Goal: Find contact information: Find contact information

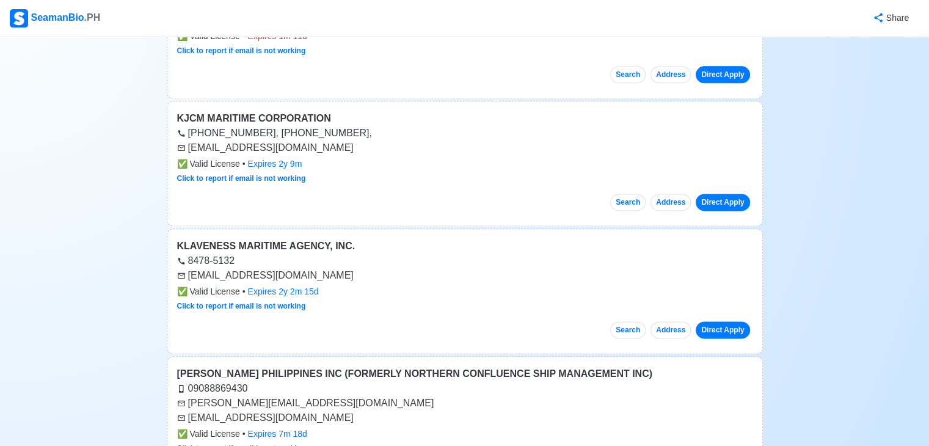
scroll to position [6680, 0]
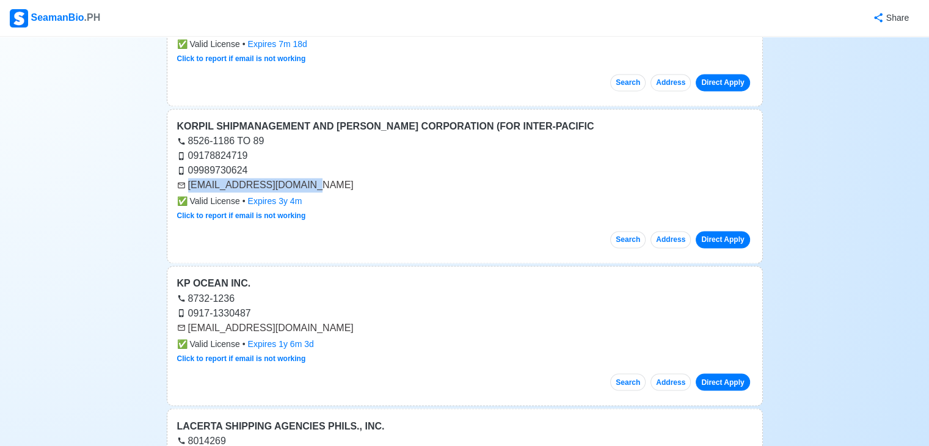
drag, startPoint x: 188, startPoint y: 161, endPoint x: 294, endPoint y: 164, distance: 105.8
click at [294, 178] on div "[EMAIL_ADDRESS][DOMAIN_NAME]" at bounding box center [465, 185] width 576 height 15
copy div "[EMAIL_ADDRESS][DOMAIN_NAME]"
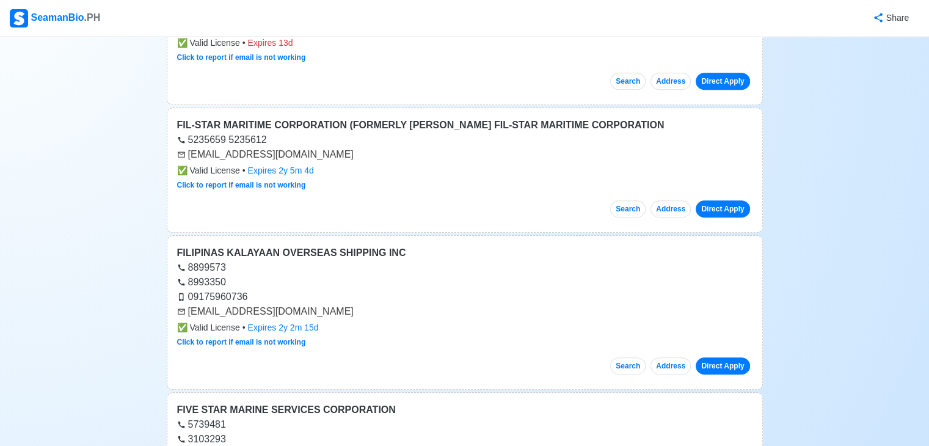
scroll to position [0, 0]
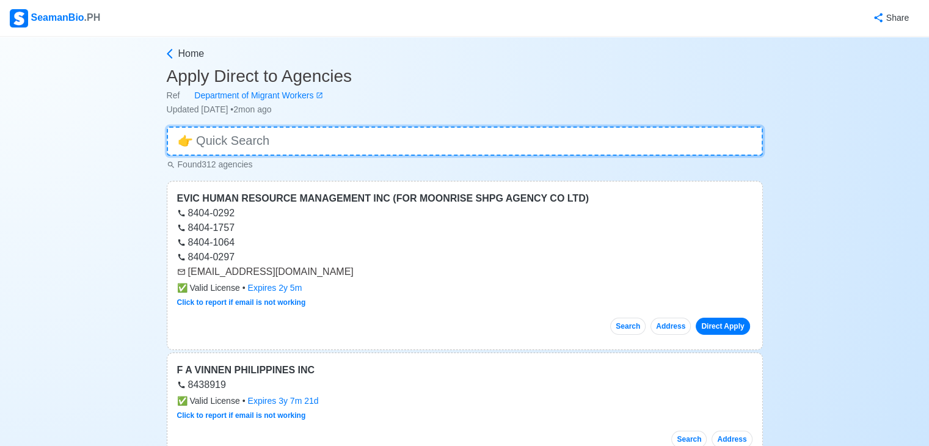
click at [417, 137] on input at bounding box center [465, 140] width 596 height 29
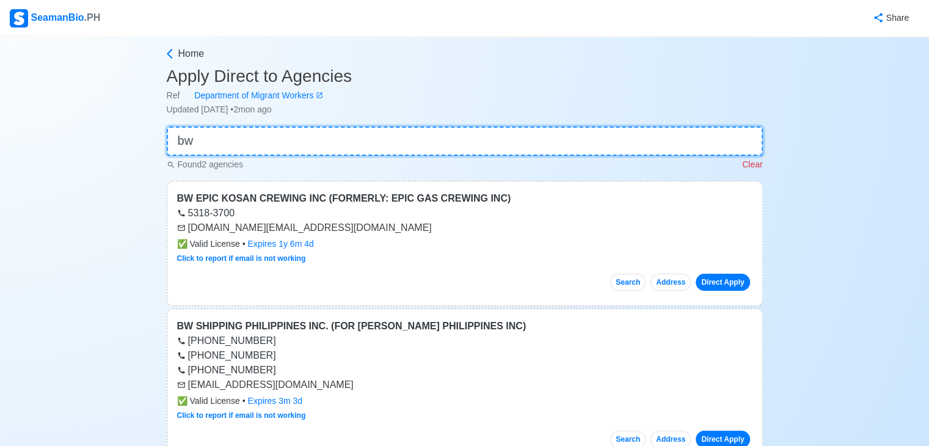
type input "bw"
drag, startPoint x: 189, startPoint y: 229, endPoint x: 284, endPoint y: 227, distance: 94.7
click at [284, 227] on div "[DOMAIN_NAME][EMAIL_ADDRESS][DOMAIN_NAME]" at bounding box center [465, 228] width 576 height 15
copy div "[DOMAIN_NAME][EMAIL_ADDRESS][DOMAIN_NAME]"
click at [342, 134] on input "bw" at bounding box center [465, 140] width 596 height 29
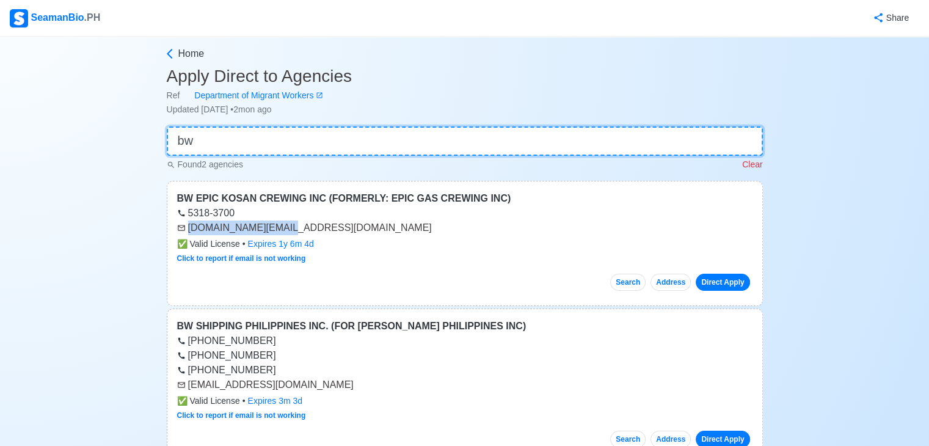
click at [342, 134] on input "bw" at bounding box center [465, 140] width 596 height 29
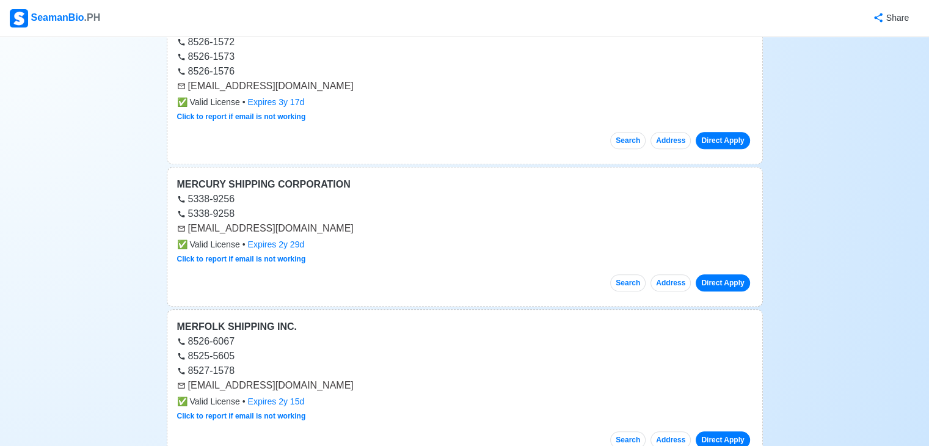
scroll to position [13983, 0]
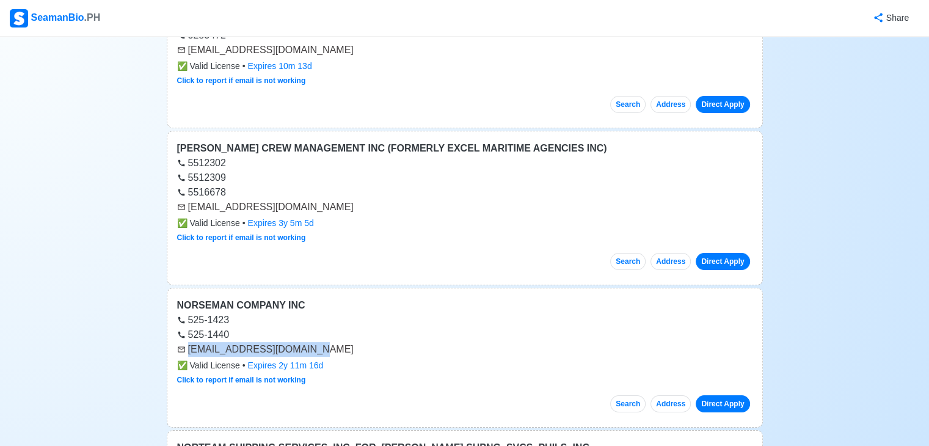
drag, startPoint x: 188, startPoint y: 301, endPoint x: 324, endPoint y: 301, distance: 136.3
click at [324, 342] on div "[EMAIL_ADDRESS][DOMAIN_NAME]" at bounding box center [465, 349] width 576 height 15
copy div "[EMAIL_ADDRESS][DOMAIN_NAME]"
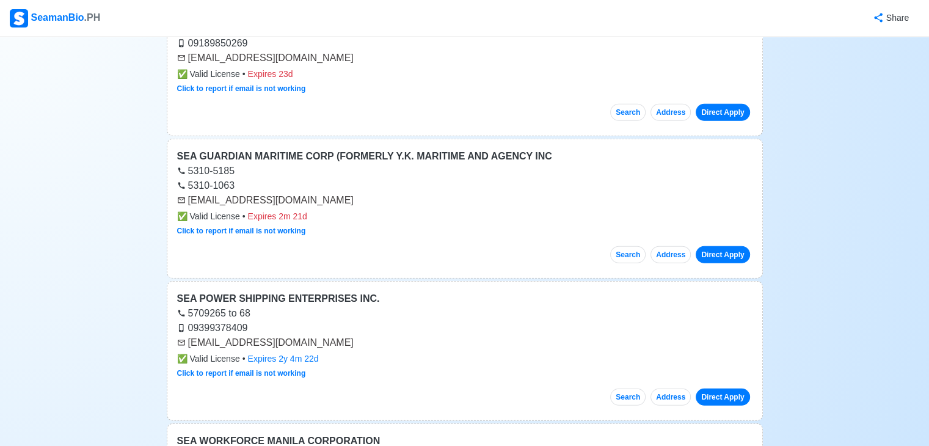
scroll to position [25290, 0]
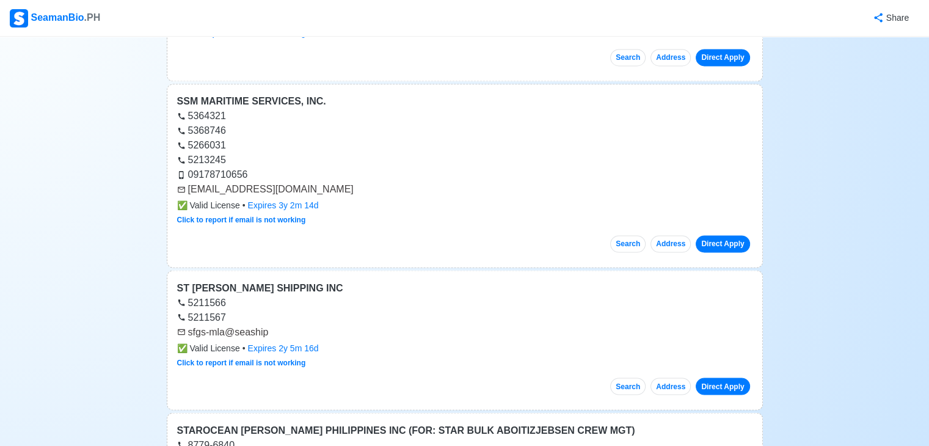
drag, startPoint x: 928, startPoint y: 241, endPoint x: 929, endPoint y: 306, distance: 64.2
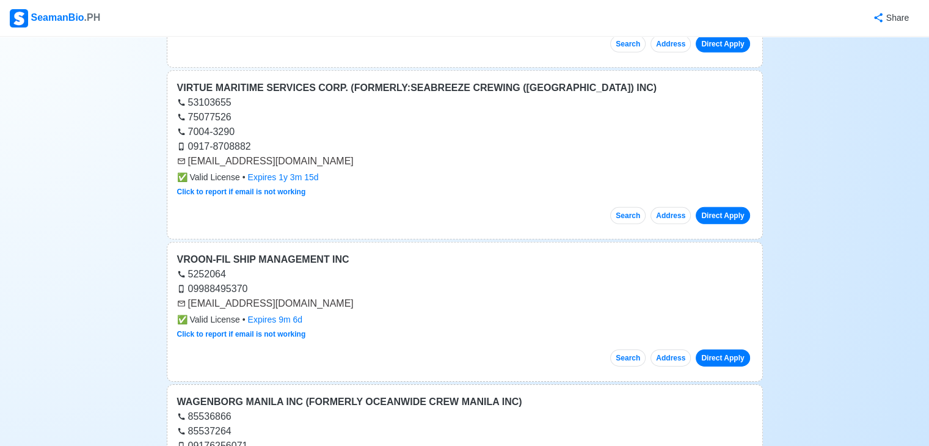
scroll to position [31916, 0]
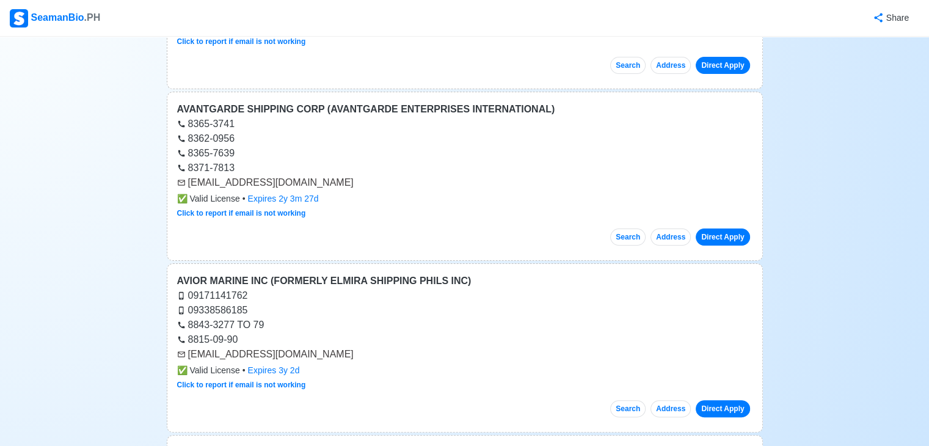
scroll to position [37344, 0]
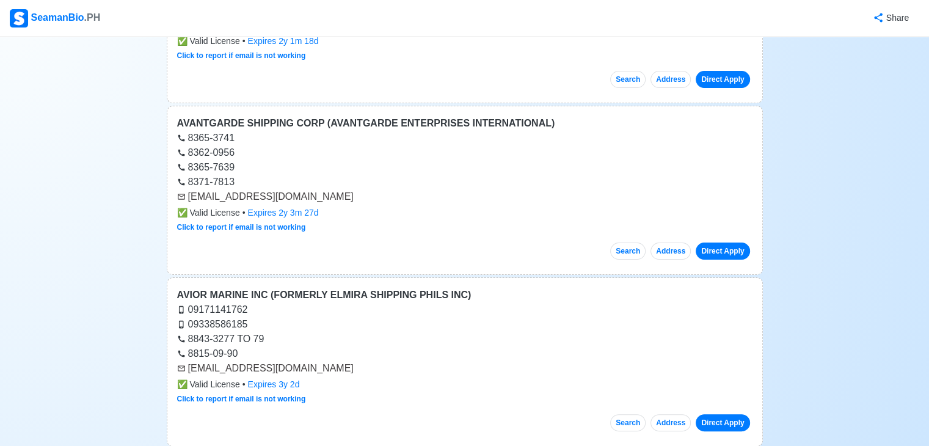
drag, startPoint x: 189, startPoint y: 371, endPoint x: 346, endPoint y: 375, distance: 156.5
copy div "[EMAIL_ADDRESS][DOMAIN_NAME]"
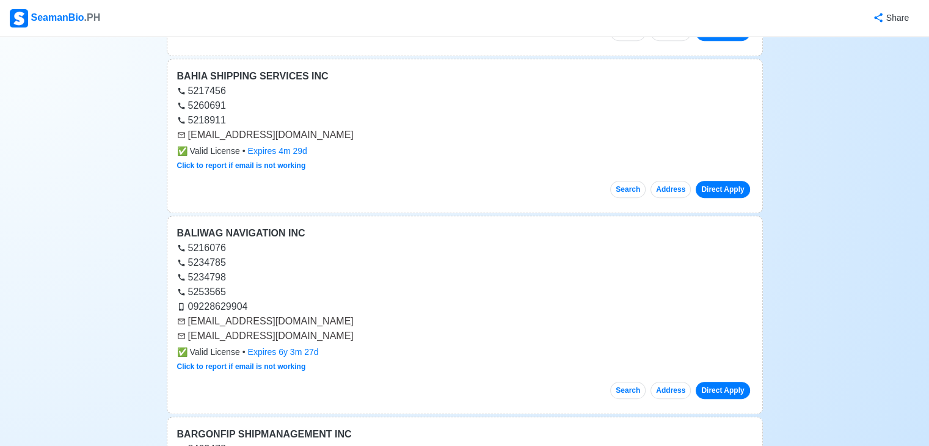
scroll to position [38124, 0]
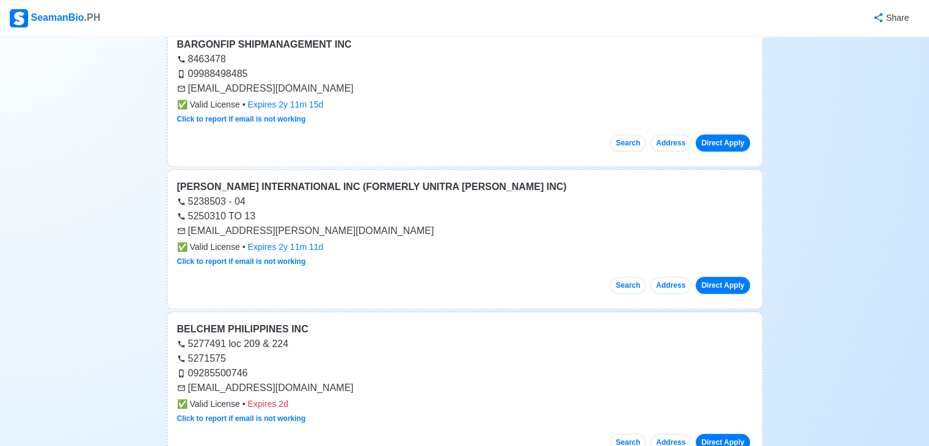
drag, startPoint x: 189, startPoint y: 356, endPoint x: 298, endPoint y: 355, distance: 108.8
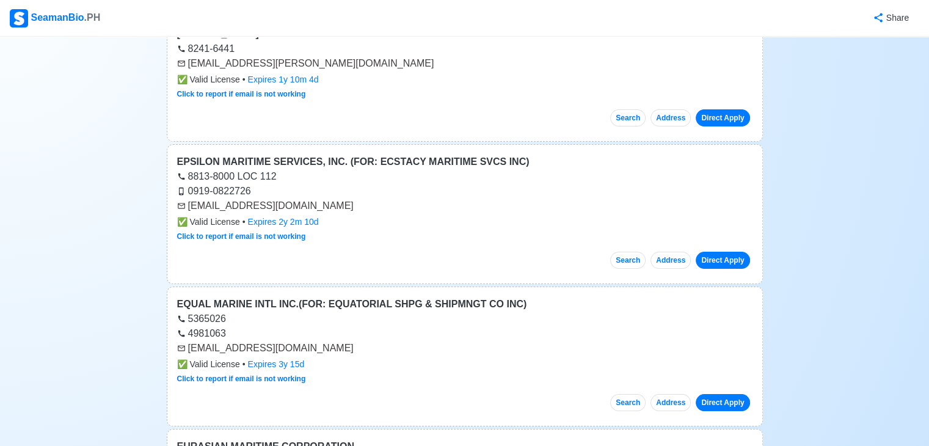
scroll to position [45790, 0]
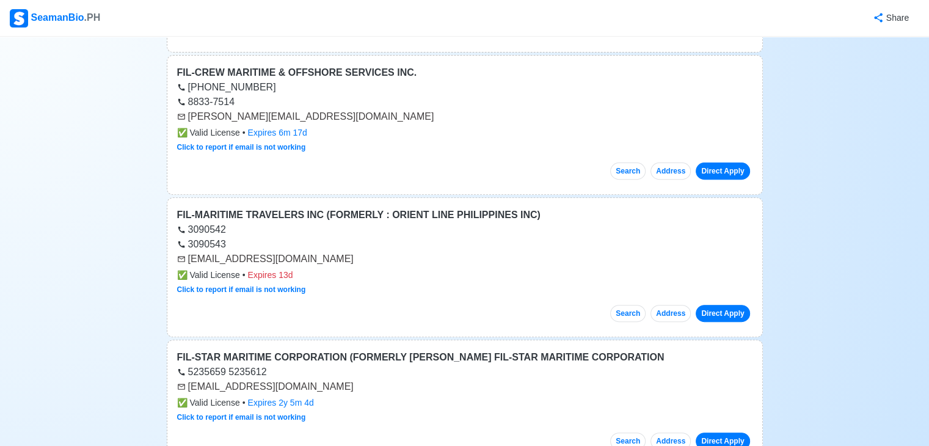
scroll to position [0, 0]
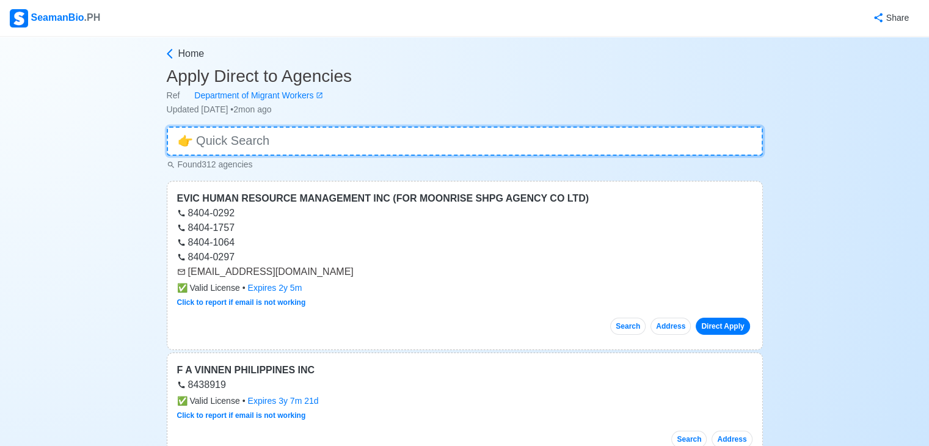
click at [373, 135] on input at bounding box center [465, 140] width 596 height 29
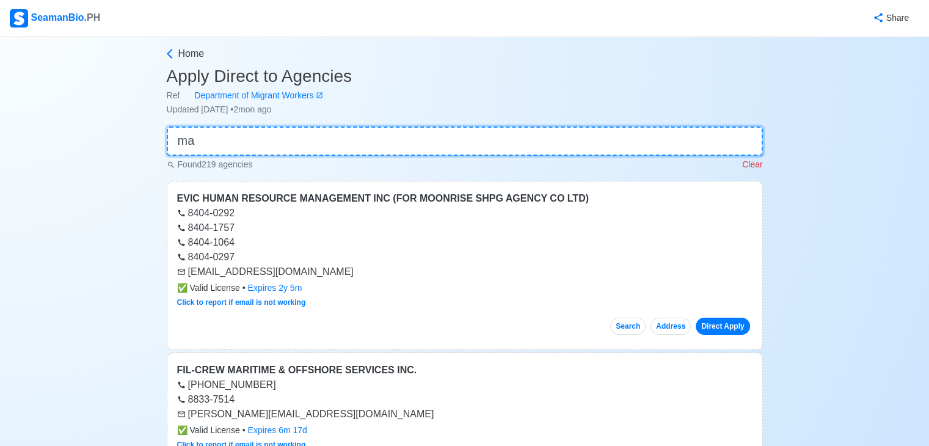
type input "m"
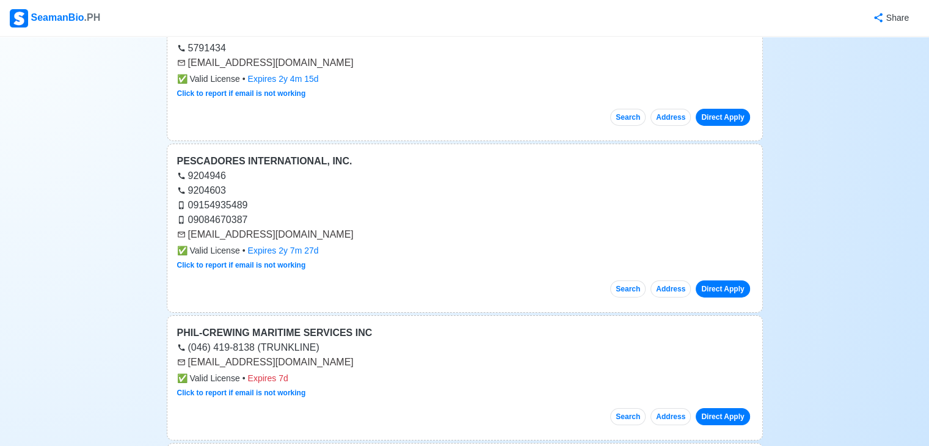
scroll to position [21483, 0]
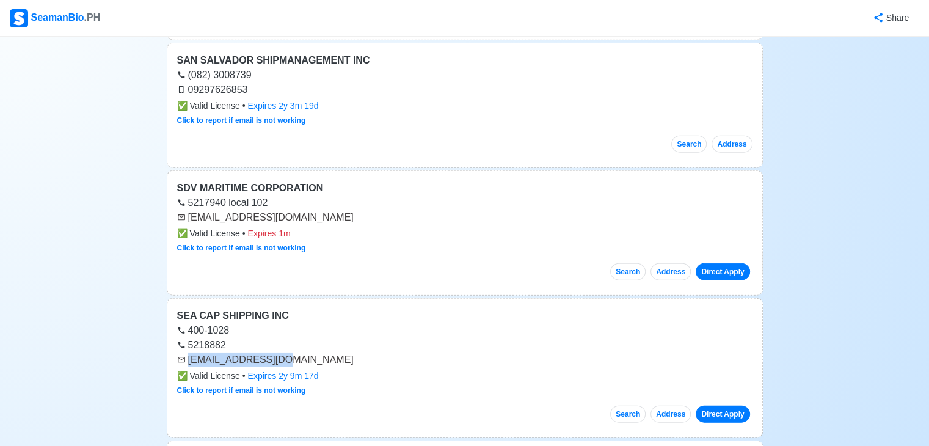
drag, startPoint x: 188, startPoint y: 272, endPoint x: 274, endPoint y: 277, distance: 86.3
click at [274, 353] on div "[EMAIL_ADDRESS][DOMAIN_NAME]" at bounding box center [465, 360] width 576 height 15
copy div "[EMAIL_ADDRESS][DOMAIN_NAME]"
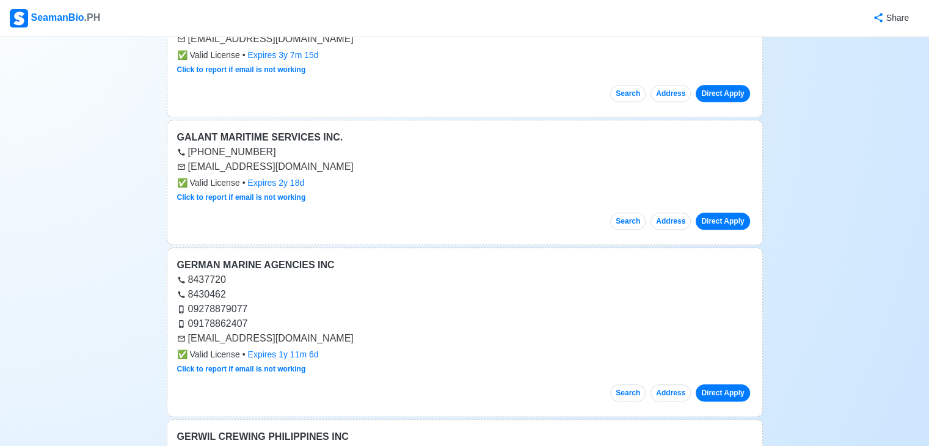
scroll to position [0, 0]
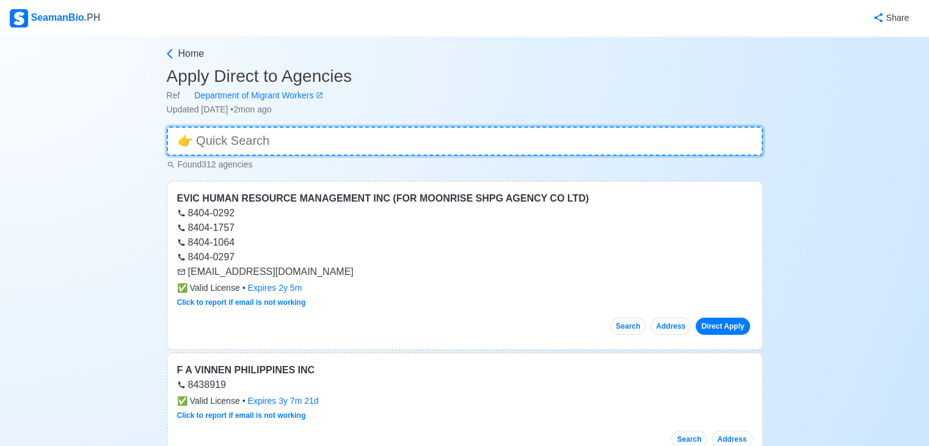
click at [229, 139] on input at bounding box center [465, 140] width 596 height 29
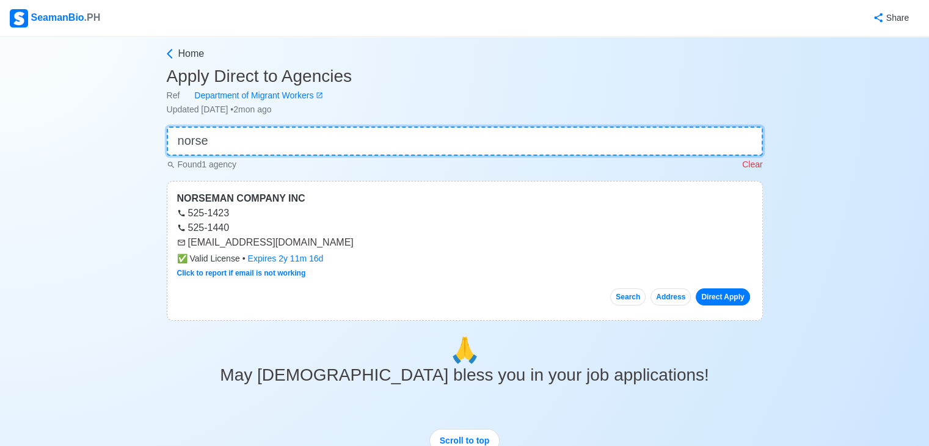
type input "norse"
click at [576, 142] on input "norse" at bounding box center [465, 140] width 596 height 29
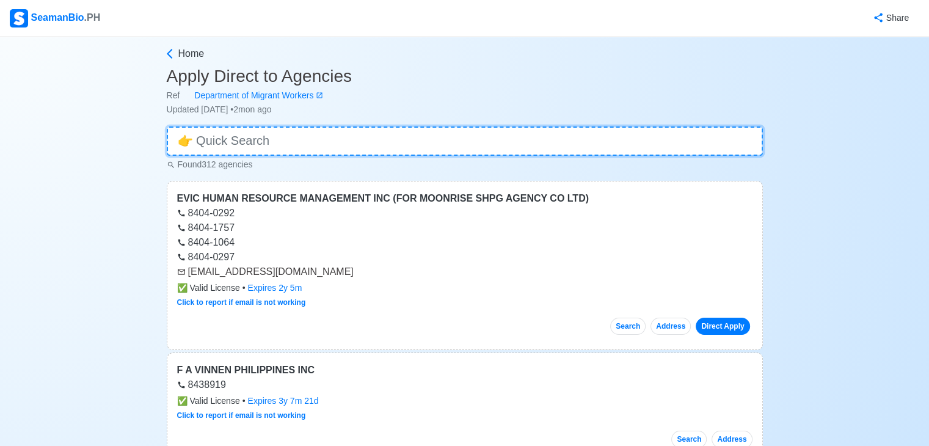
scroll to position [22500, 0]
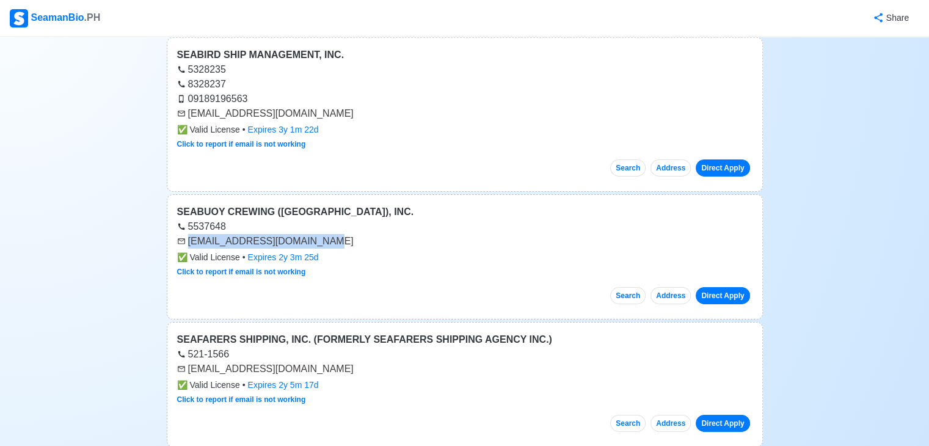
drag, startPoint x: 188, startPoint y: 152, endPoint x: 320, endPoint y: 147, distance: 132.1
click at [320, 234] on div "[EMAIL_ADDRESS][DOMAIN_NAME]" at bounding box center [465, 241] width 576 height 15
copy div "[EMAIL_ADDRESS][DOMAIN_NAME]"
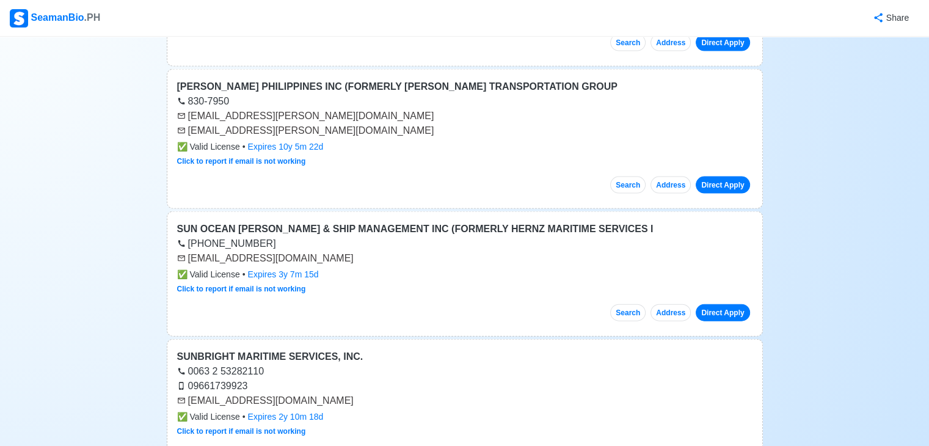
drag, startPoint x: 188, startPoint y: 157, endPoint x: 343, endPoint y: 157, distance: 155.2
click at [343, 251] on div "[EMAIL_ADDRESS][DOMAIN_NAME]" at bounding box center [465, 258] width 576 height 15
drag, startPoint x: 189, startPoint y: 158, endPoint x: 298, endPoint y: 155, distance: 108.2
click at [298, 251] on div "[EMAIL_ADDRESS][DOMAIN_NAME]" at bounding box center [465, 258] width 576 height 15
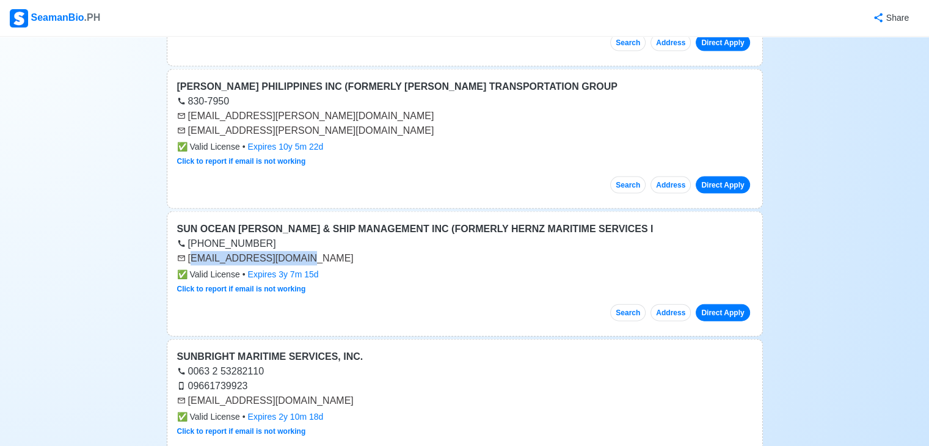
click at [190, 251] on div "[EMAIL_ADDRESS][DOMAIN_NAME]" at bounding box center [465, 258] width 576 height 15
drag, startPoint x: 188, startPoint y: 158, endPoint x: 342, endPoint y: 156, distance: 154.0
click at [342, 251] on div "[EMAIL_ADDRESS][DOMAIN_NAME]" at bounding box center [465, 258] width 576 height 15
copy div "[EMAIL_ADDRESS][DOMAIN_NAME]"
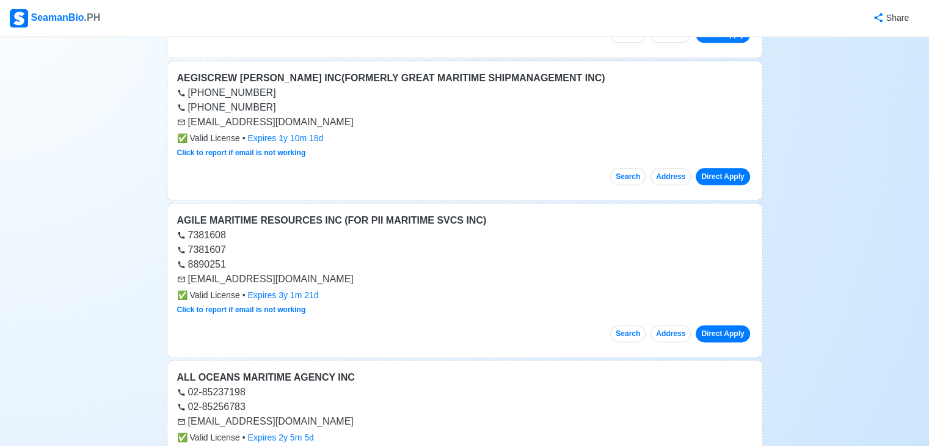
scroll to position [34169, 0]
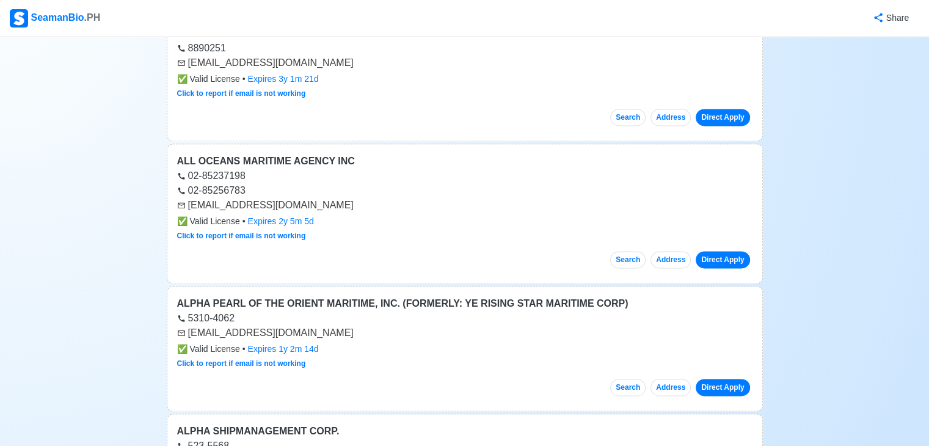
drag, startPoint x: 189, startPoint y: 330, endPoint x: 335, endPoint y: 335, distance: 146.1
drag, startPoint x: 187, startPoint y: 331, endPoint x: 332, endPoint y: 335, distance: 145.5
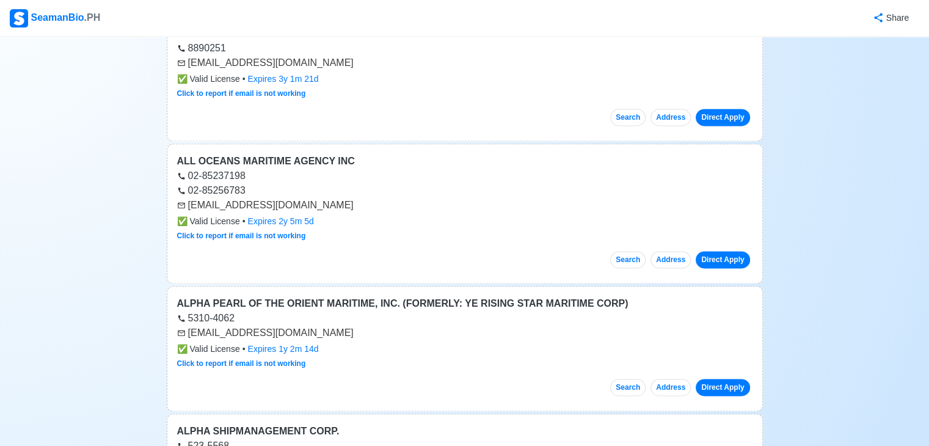
copy div "[EMAIL_ADDRESS][DOMAIN_NAME]"
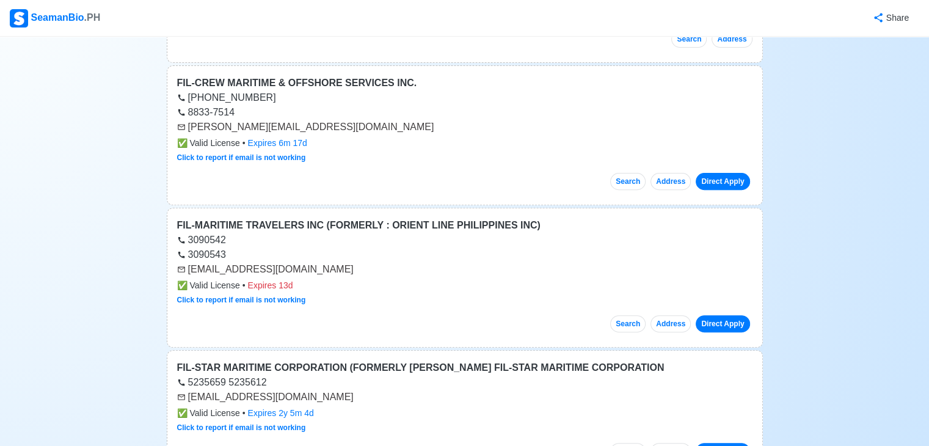
scroll to position [0, 0]
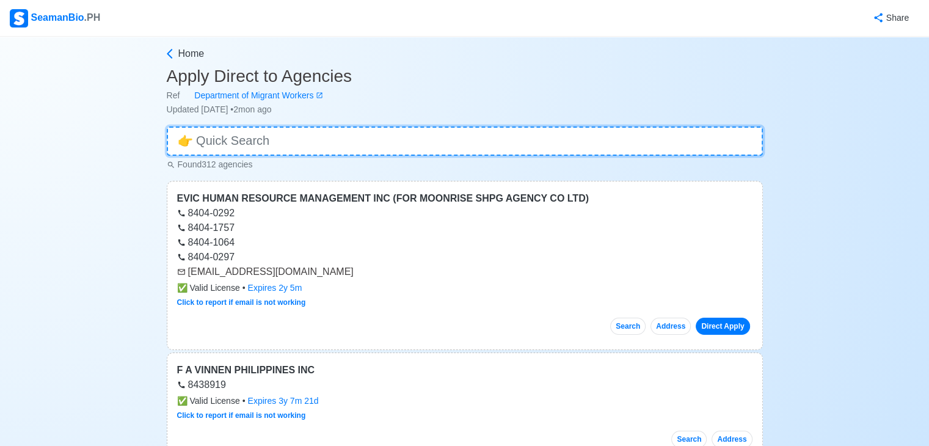
click at [282, 134] on input at bounding box center [465, 140] width 596 height 29
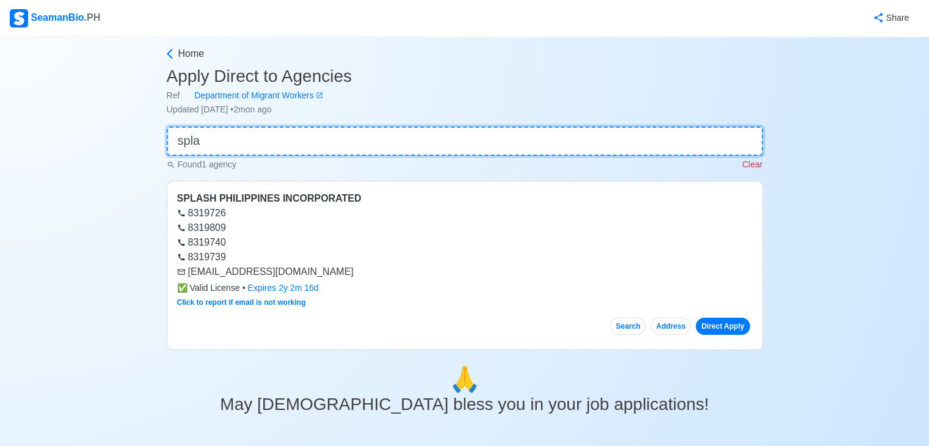
type input "spla"
drag, startPoint x: 188, startPoint y: 273, endPoint x: 277, endPoint y: 274, distance: 88.6
click at [277, 274] on div "[EMAIL_ADDRESS][DOMAIN_NAME]" at bounding box center [465, 272] width 576 height 15
copy div "[EMAIL_ADDRESS][DOMAIN_NAME]"
click at [292, 133] on input "spla" at bounding box center [465, 140] width 596 height 29
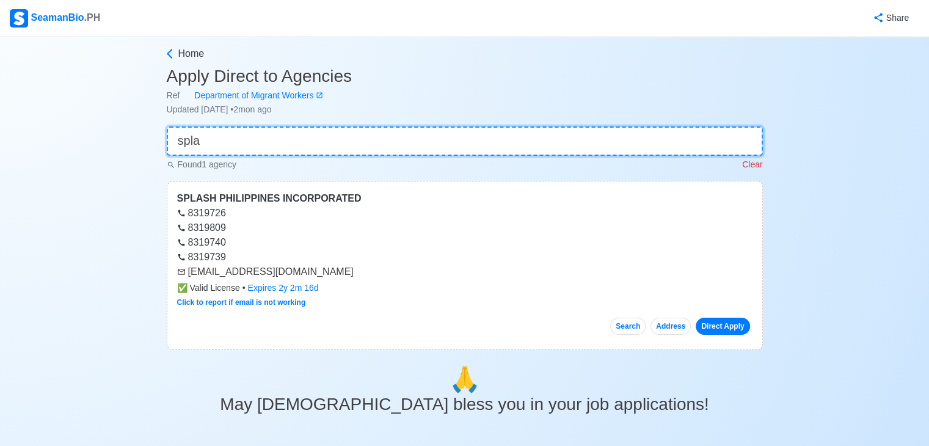
click at [288, 140] on input "spla" at bounding box center [465, 140] width 596 height 29
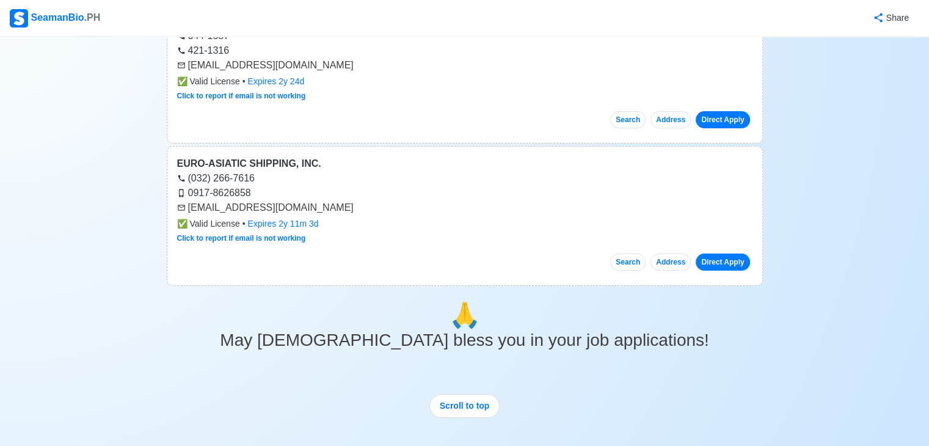
scroll to position [19136, 0]
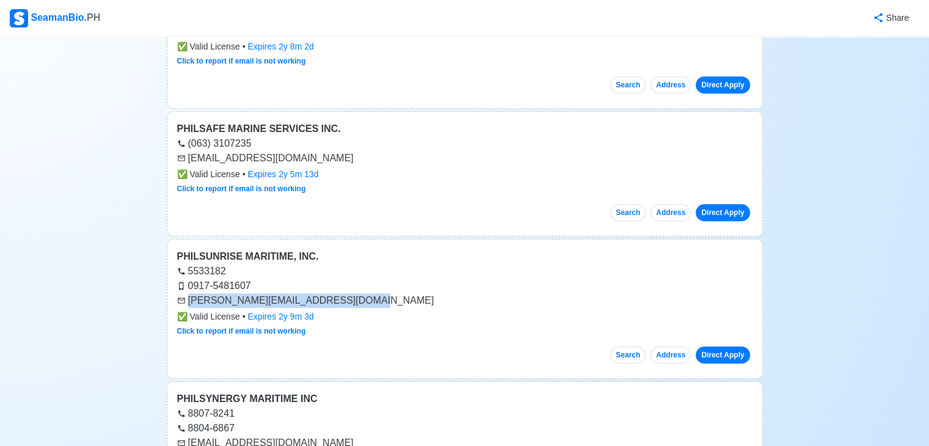
drag, startPoint x: 189, startPoint y: 222, endPoint x: 362, endPoint y: 223, distance: 172.3
click at [362, 293] on div "[PERSON_NAME][EMAIL_ADDRESS][DOMAIN_NAME]" at bounding box center [465, 300] width 576 height 15
copy div "[PERSON_NAME][EMAIL_ADDRESS][DOMAIN_NAME]"
click at [186, 436] on div "[EMAIL_ADDRESS][DOMAIN_NAME]" at bounding box center [465, 443] width 576 height 15
drag, startPoint x: 186, startPoint y: 365, endPoint x: 343, endPoint y: 364, distance: 156.4
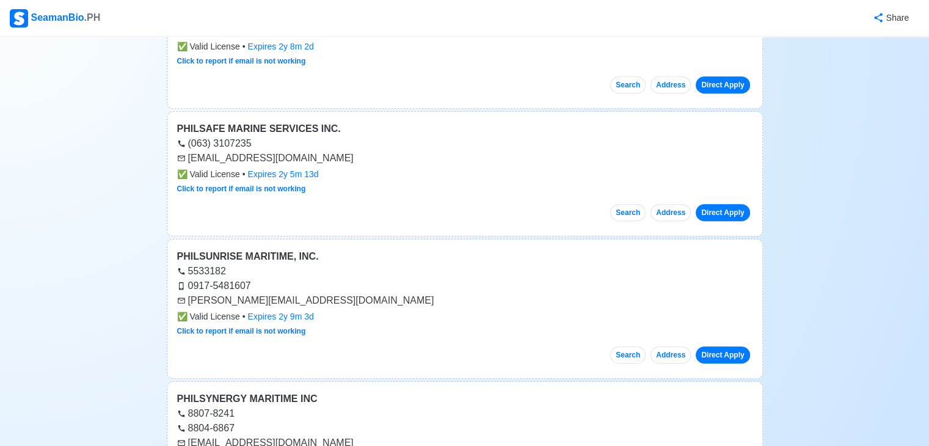
click at [343, 436] on div "[EMAIL_ADDRESS][DOMAIN_NAME]" at bounding box center [465, 443] width 576 height 15
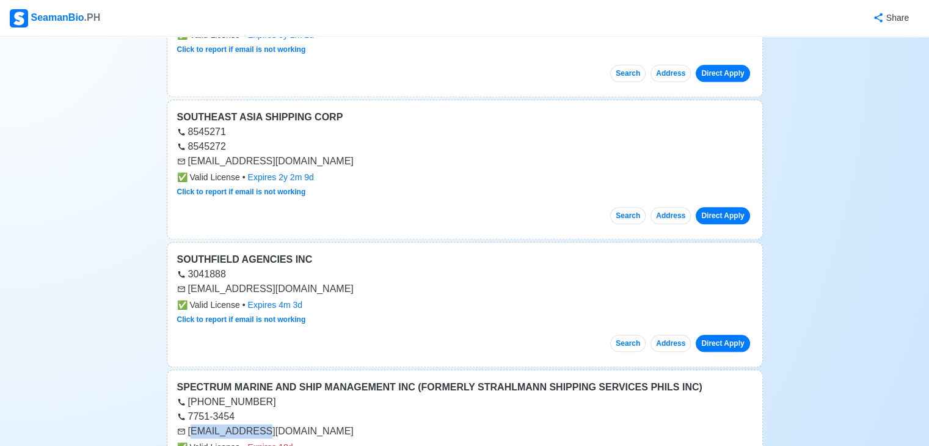
drag, startPoint x: 189, startPoint y: 332, endPoint x: 259, endPoint y: 332, distance: 69.7
click at [258, 424] on div "[EMAIL_ADDRESS][DOMAIN_NAME]" at bounding box center [465, 431] width 576 height 15
click at [273, 424] on div "[EMAIL_ADDRESS][DOMAIN_NAME]" at bounding box center [465, 431] width 576 height 15
drag, startPoint x: 305, startPoint y: 334, endPoint x: 320, endPoint y: 337, distance: 15.6
click at [320, 424] on div "[EMAIL_ADDRESS][DOMAIN_NAME]" at bounding box center [465, 431] width 576 height 15
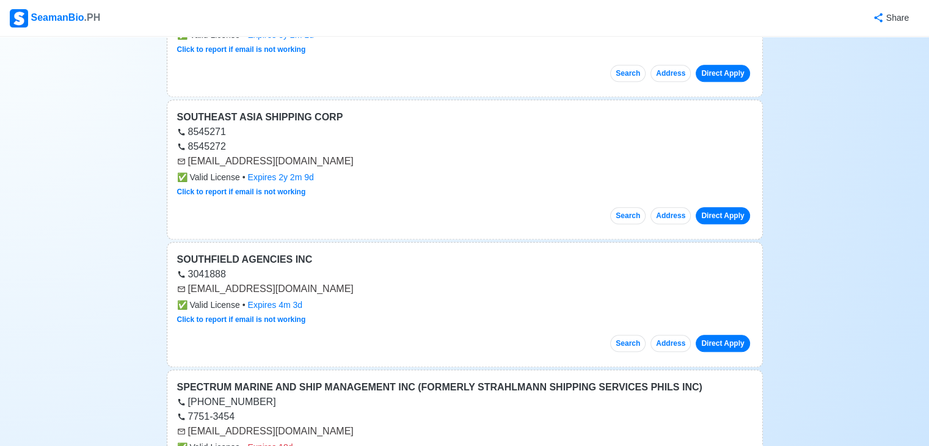
click at [189, 424] on div "[EMAIL_ADDRESS][DOMAIN_NAME]" at bounding box center [465, 431] width 576 height 15
drag, startPoint x: 189, startPoint y: 332, endPoint x: 324, endPoint y: 339, distance: 135.8
click at [324, 424] on div "[EMAIL_ADDRESS][DOMAIN_NAME]" at bounding box center [465, 431] width 576 height 15
drag, startPoint x: 188, startPoint y: 335, endPoint x: 334, endPoint y: 337, distance: 146.1
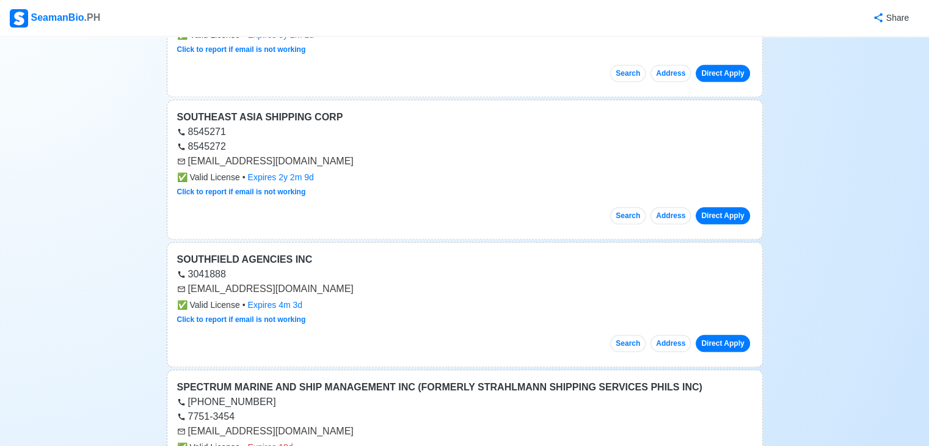
click at [334, 424] on div "[EMAIL_ADDRESS][DOMAIN_NAME]" at bounding box center [465, 431] width 576 height 15
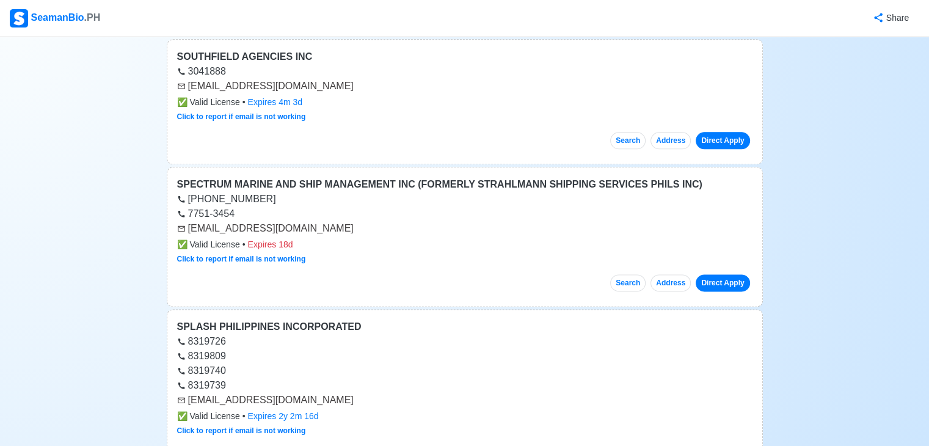
scroll to position [25443, 0]
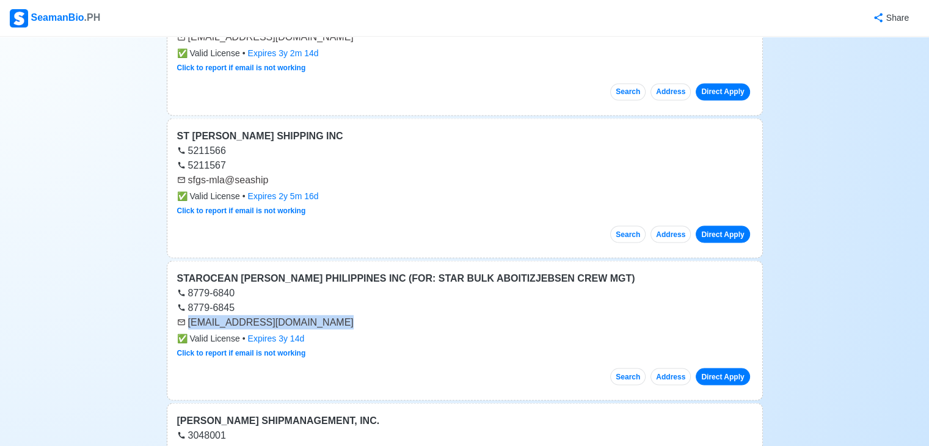
drag, startPoint x: 188, startPoint y: 224, endPoint x: 329, endPoint y: 221, distance: 140.6
click at [329, 315] on div "[EMAIL_ADDRESS][DOMAIN_NAME]" at bounding box center [465, 322] width 576 height 15
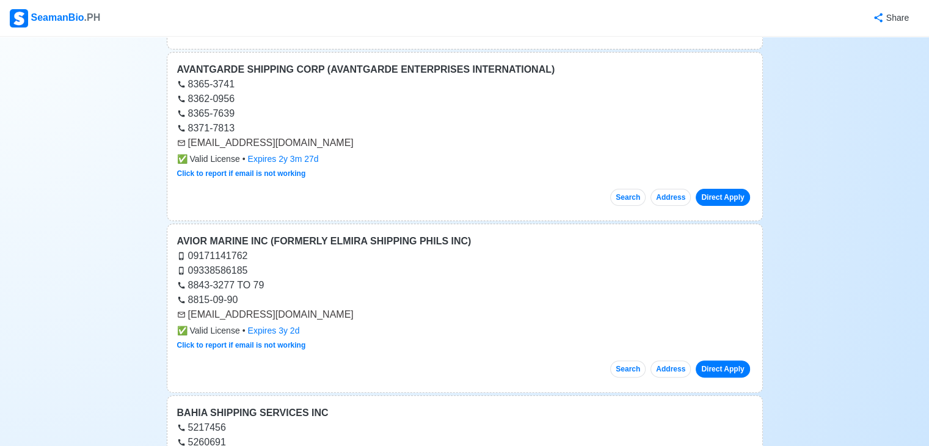
scroll to position [37777, 0]
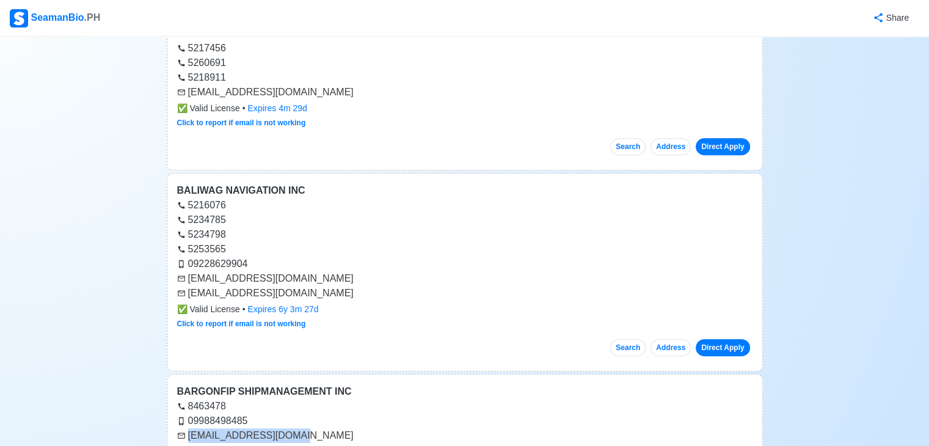
drag, startPoint x: 189, startPoint y: 279, endPoint x: 291, endPoint y: 279, distance: 101.4
click at [291, 428] on div "[EMAIL_ADDRESS][DOMAIN_NAME]" at bounding box center [465, 435] width 576 height 15
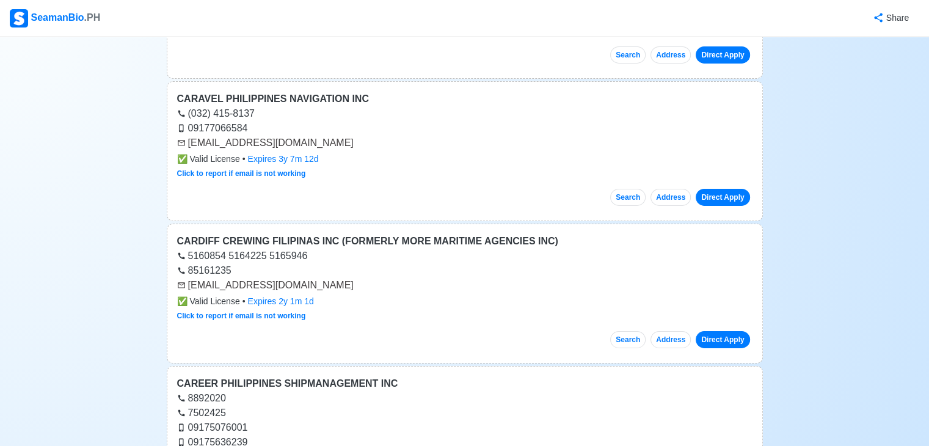
scroll to position [42480, 0]
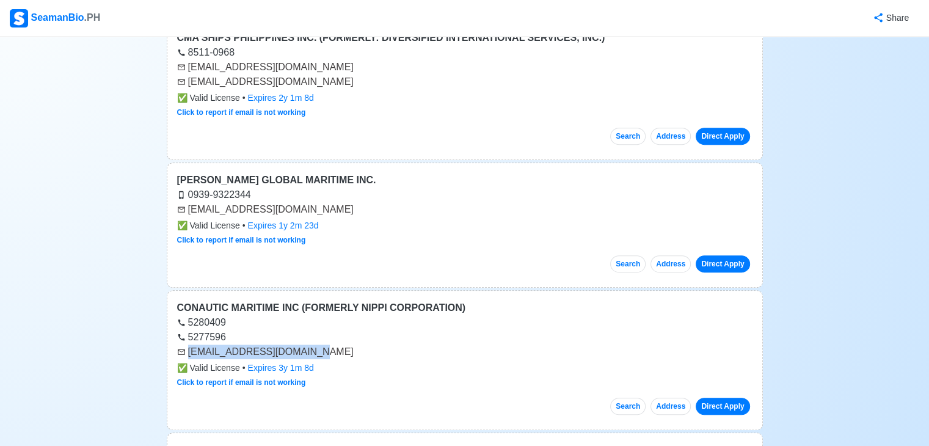
drag, startPoint x: 187, startPoint y: 181, endPoint x: 305, endPoint y: 185, distance: 118.0
click at [305, 345] on div "[EMAIL_ADDRESS][DOMAIN_NAME]" at bounding box center [465, 352] width 576 height 15
drag, startPoint x: 390, startPoint y: 311, endPoint x: 406, endPoint y: 312, distance: 15.9
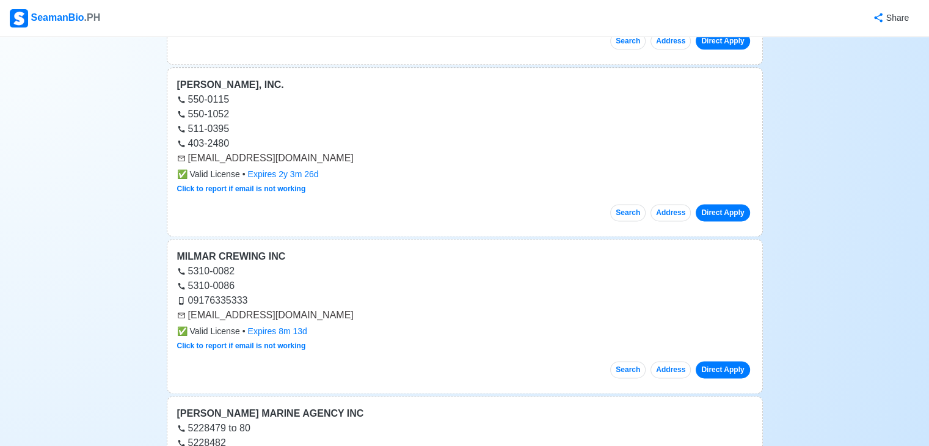
scroll to position [10520, 0]
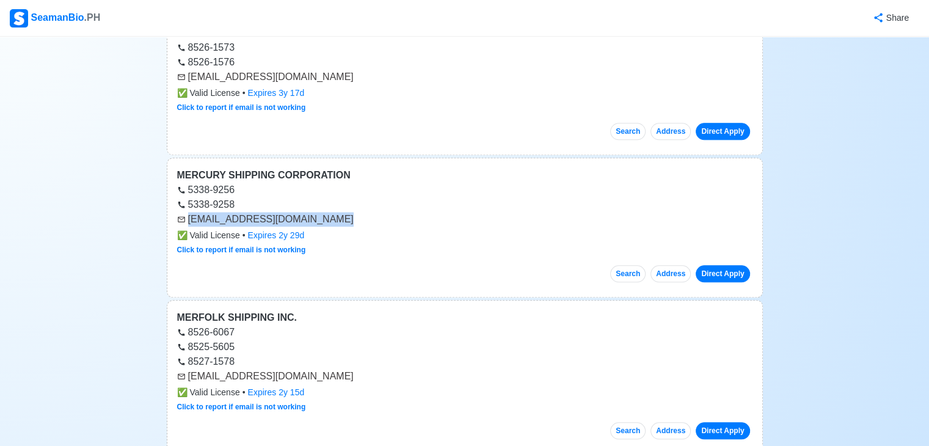
drag, startPoint x: 188, startPoint y: 183, endPoint x: 317, endPoint y: 181, distance: 128.3
click at [317, 212] on div "[EMAIL_ADDRESS][DOMAIN_NAME]" at bounding box center [465, 219] width 576 height 15
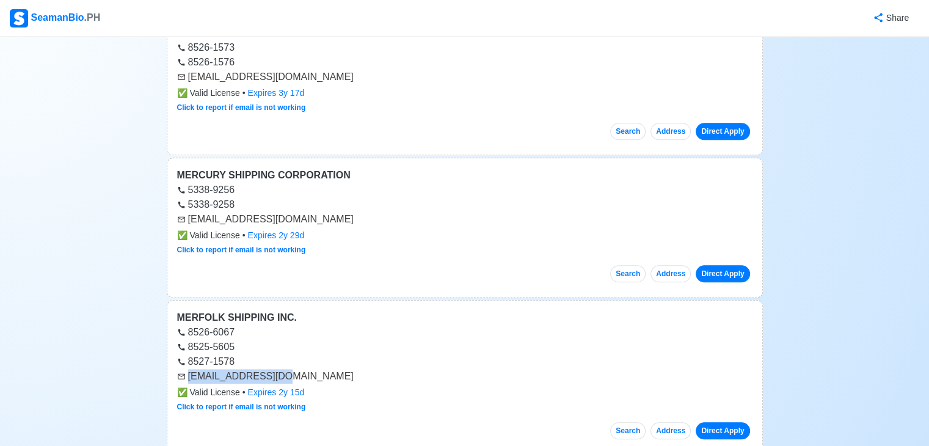
drag, startPoint x: 191, startPoint y: 340, endPoint x: 276, endPoint y: 343, distance: 85.0
click at [276, 369] on div "[EMAIL_ADDRESS][DOMAIN_NAME]" at bounding box center [465, 376] width 576 height 15
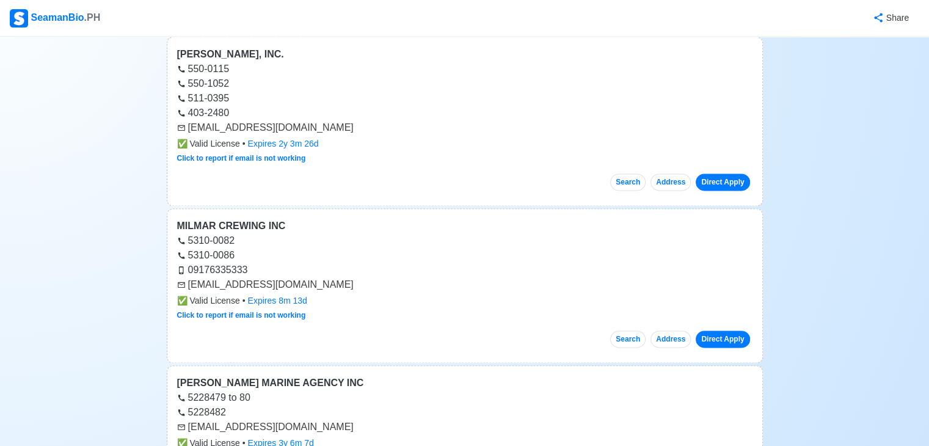
scroll to position [13259, 0]
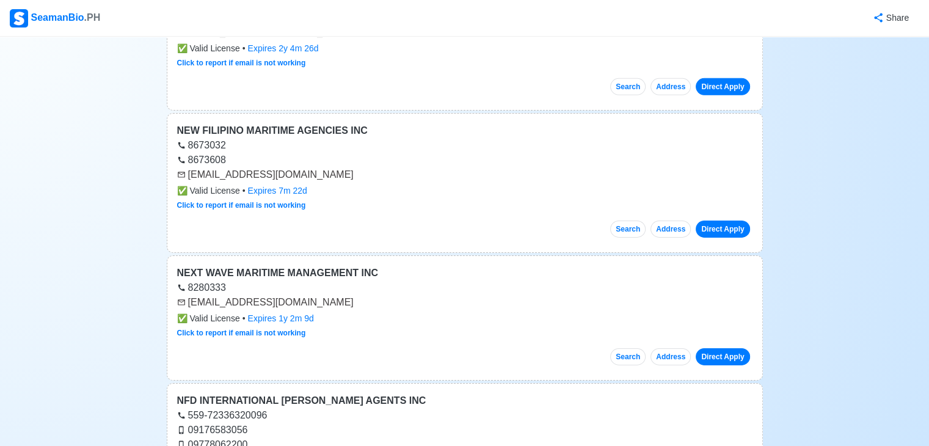
click at [190, 295] on div "[EMAIL_ADDRESS][DOMAIN_NAME]" at bounding box center [465, 302] width 576 height 15
drag, startPoint x: 190, startPoint y: 257, endPoint x: 315, endPoint y: 252, distance: 124.8
click at [315, 295] on div "[EMAIL_ADDRESS][DOMAIN_NAME]" at bounding box center [465, 302] width 576 height 15
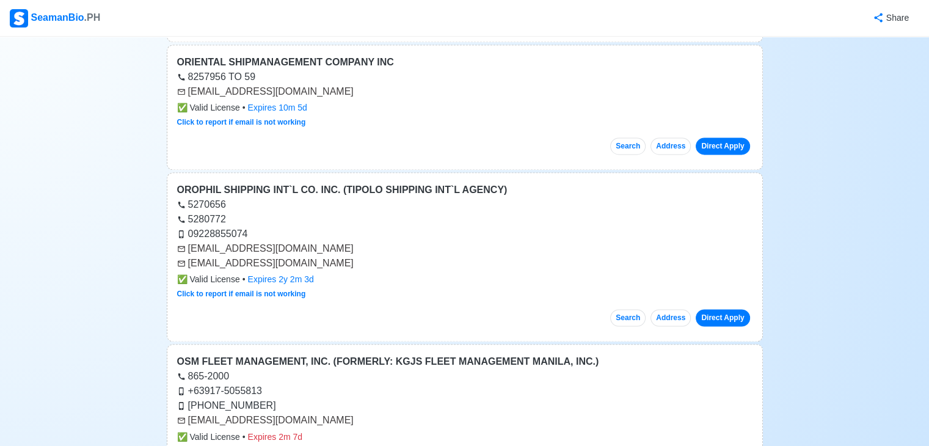
scroll to position [16226, 0]
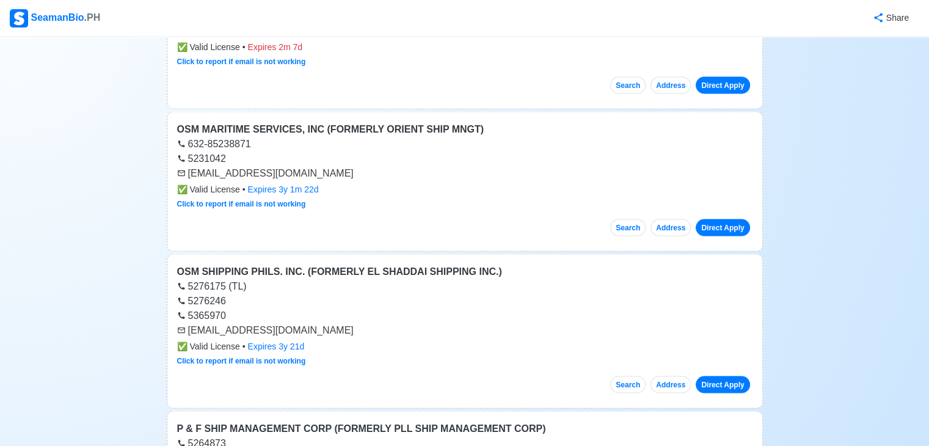
drag, startPoint x: 919, startPoint y: 151, endPoint x: 928, endPoint y: 238, distance: 87.9
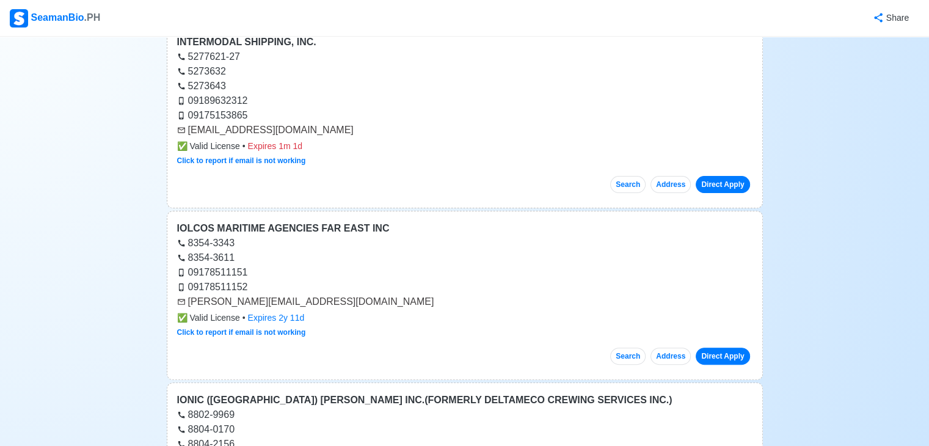
scroll to position [0, 0]
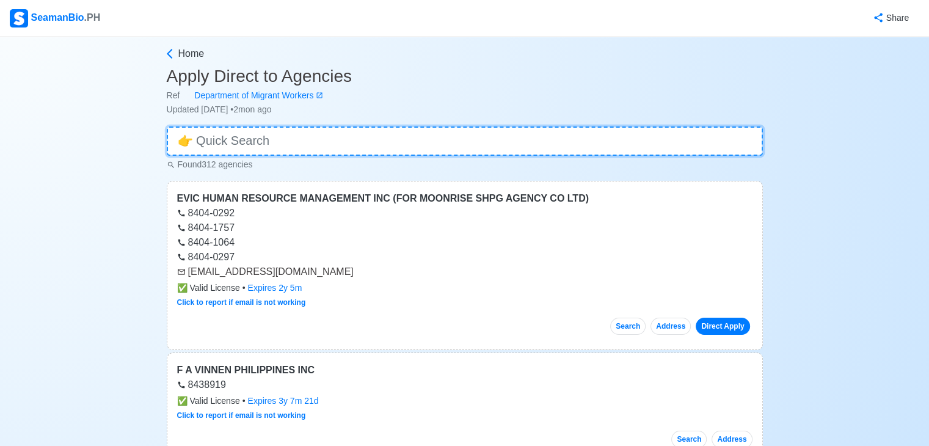
click at [466, 152] on input at bounding box center [465, 140] width 596 height 29
type input "A"
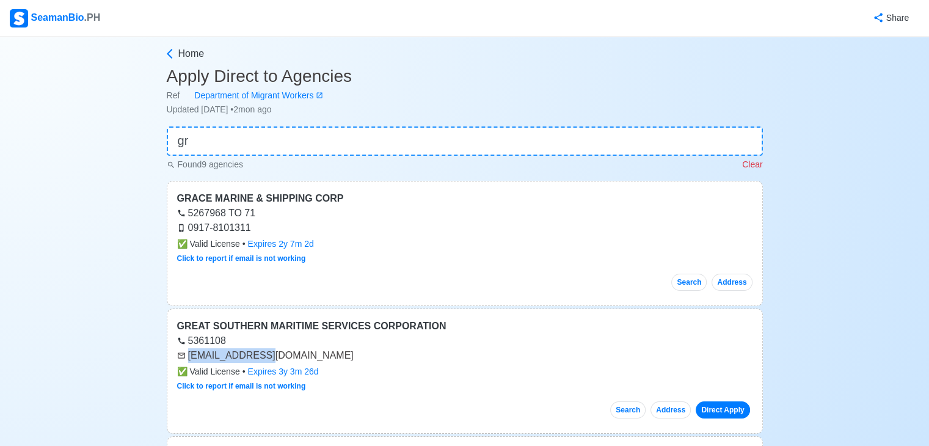
drag, startPoint x: 188, startPoint y: 357, endPoint x: 266, endPoint y: 356, distance: 78.8
click at [266, 356] on div "[EMAIL_ADDRESS][DOMAIN_NAME]" at bounding box center [465, 355] width 576 height 15
click at [357, 145] on input "gr" at bounding box center [465, 140] width 596 height 29
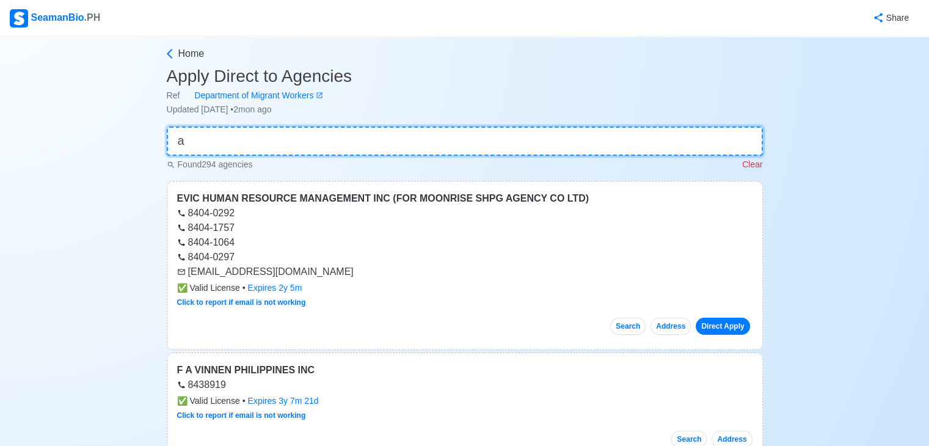
click at [357, 145] on input "a" at bounding box center [465, 140] width 596 height 29
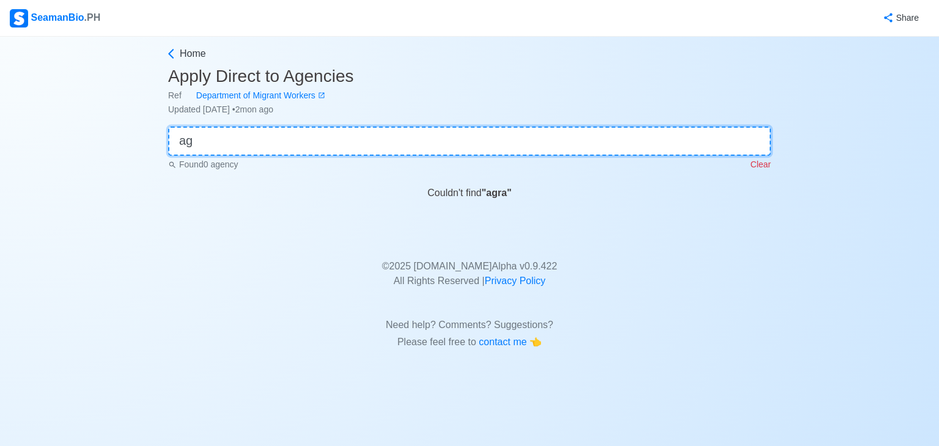
type input "a"
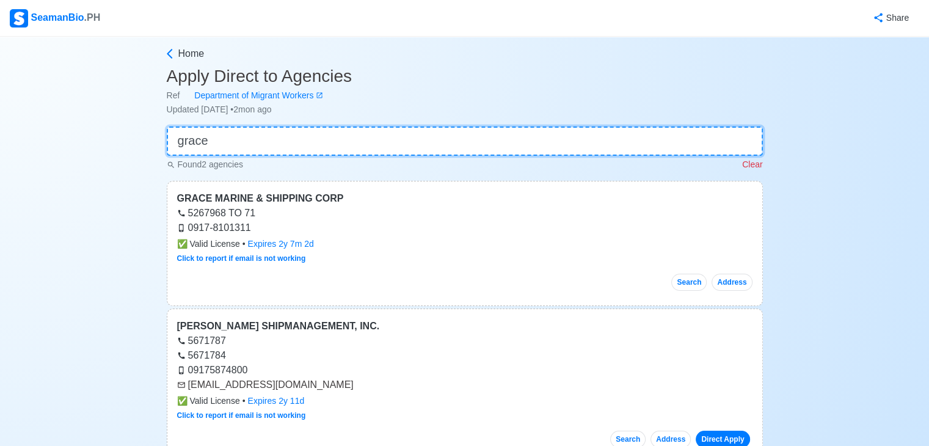
type input "grace"
drag, startPoint x: 192, startPoint y: 384, endPoint x: 317, endPoint y: 381, distance: 124.1
click at [317, 381] on div "[EMAIL_ADDRESS][DOMAIN_NAME]" at bounding box center [465, 385] width 576 height 15
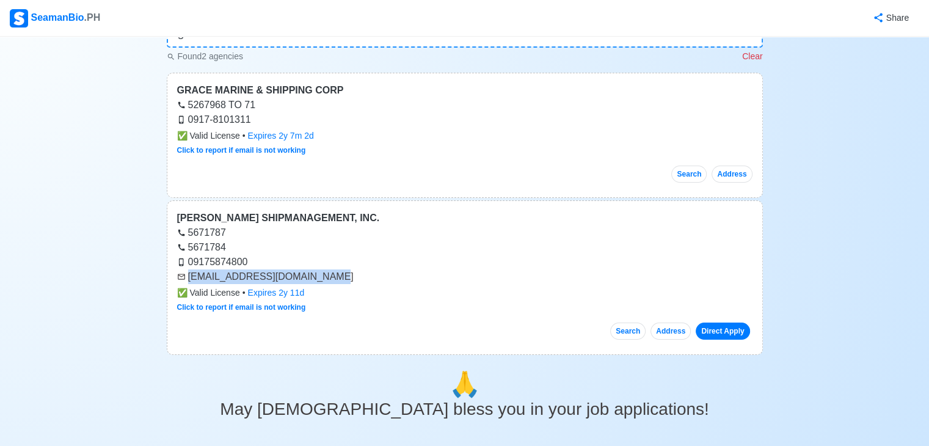
scroll to position [46, 0]
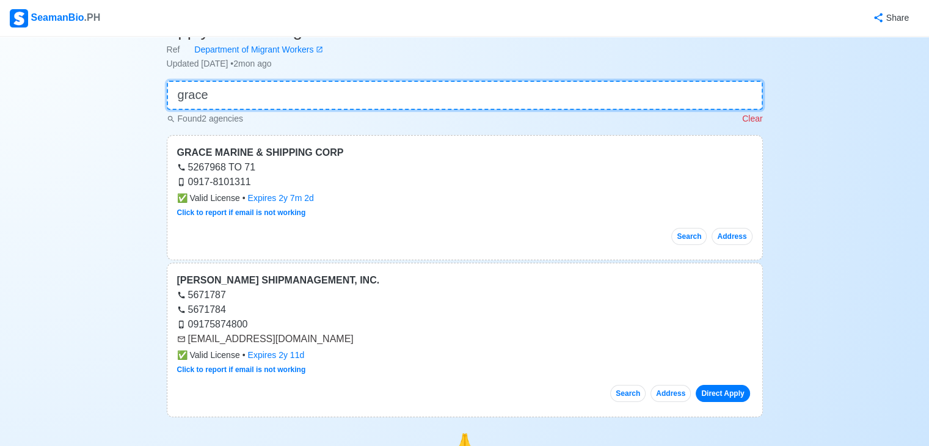
click at [417, 83] on input "grace" at bounding box center [465, 95] width 596 height 29
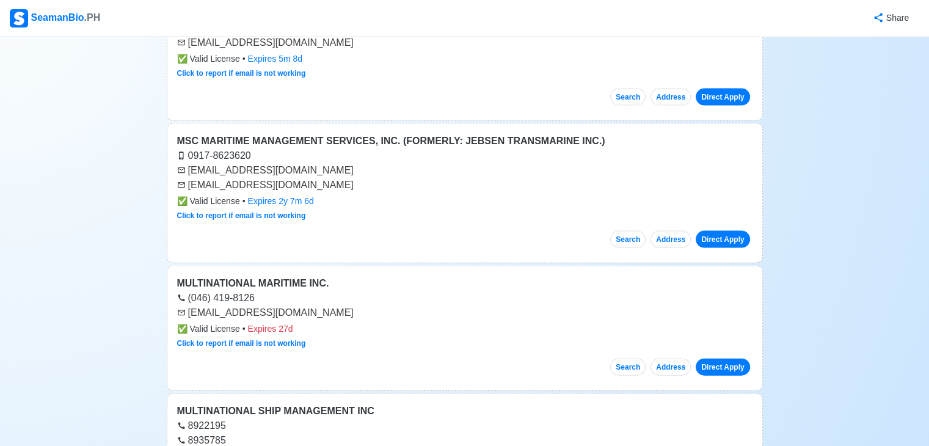
scroll to position [12674, 0]
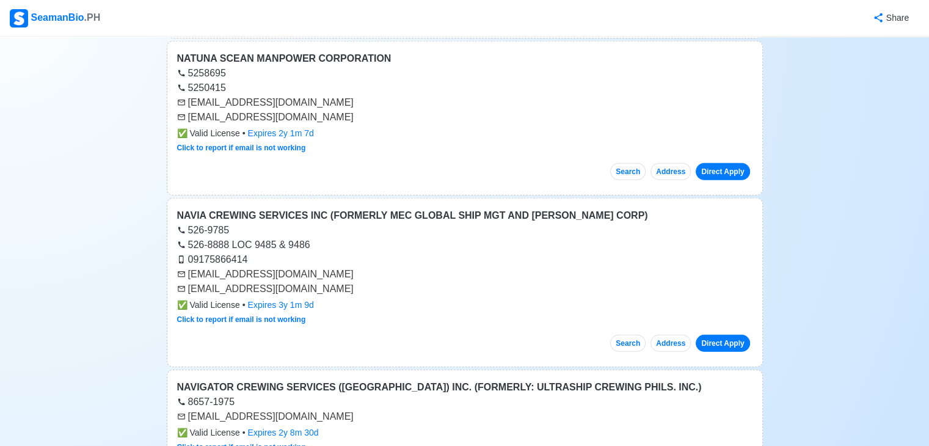
drag, startPoint x: 928, startPoint y: 128, endPoint x: 934, endPoint y: 156, distance: 28.8
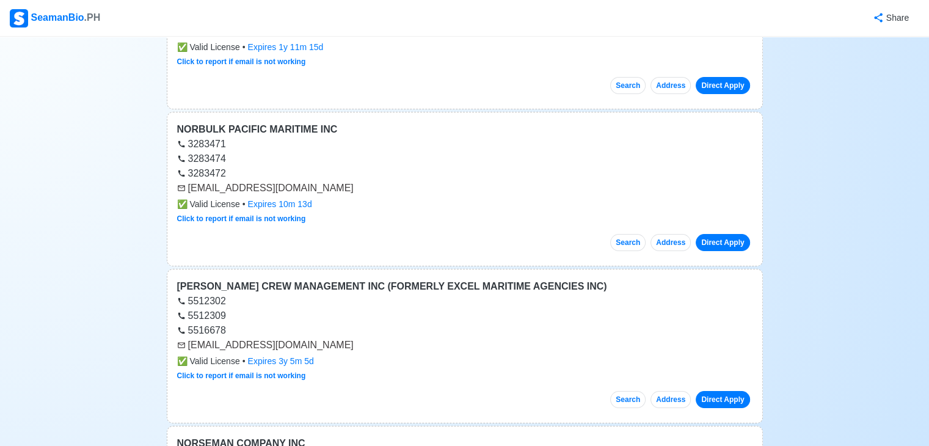
scroll to position [14234, 0]
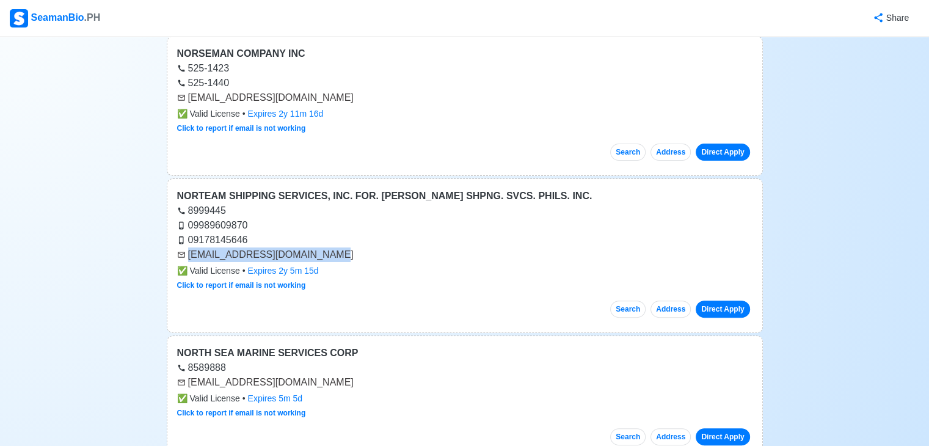
drag, startPoint x: 188, startPoint y: 206, endPoint x: 326, endPoint y: 205, distance: 138.1
click at [326, 247] on div "[EMAIL_ADDRESS][DOMAIN_NAME]" at bounding box center [465, 254] width 576 height 15
drag, startPoint x: 189, startPoint y: 207, endPoint x: 330, endPoint y: 206, distance: 140.6
click at [330, 247] on div "[EMAIL_ADDRESS][DOMAIN_NAME]" at bounding box center [465, 254] width 576 height 15
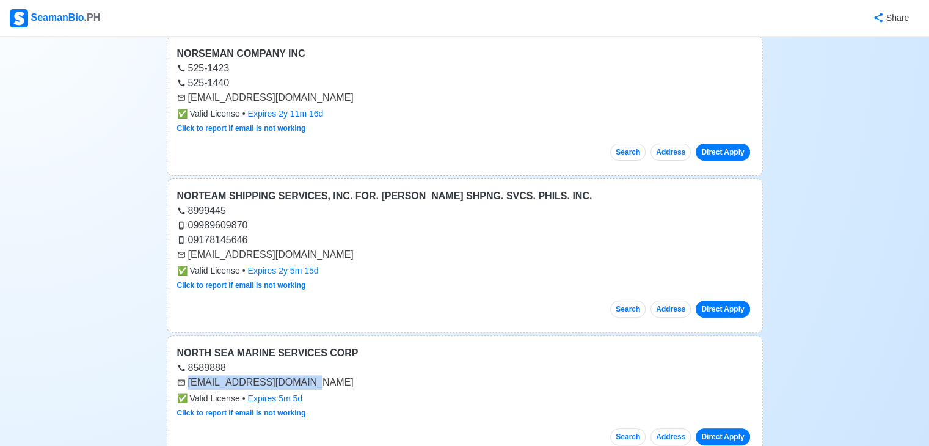
drag, startPoint x: 191, startPoint y: 333, endPoint x: 310, endPoint y: 337, distance: 119.2
click at [309, 375] on div "[EMAIL_ADDRESS][DOMAIN_NAME]" at bounding box center [465, 382] width 576 height 15
drag, startPoint x: 189, startPoint y: 333, endPoint x: 304, endPoint y: 332, distance: 115.5
click at [304, 375] on div "[EMAIL_ADDRESS][DOMAIN_NAME]" at bounding box center [465, 382] width 576 height 15
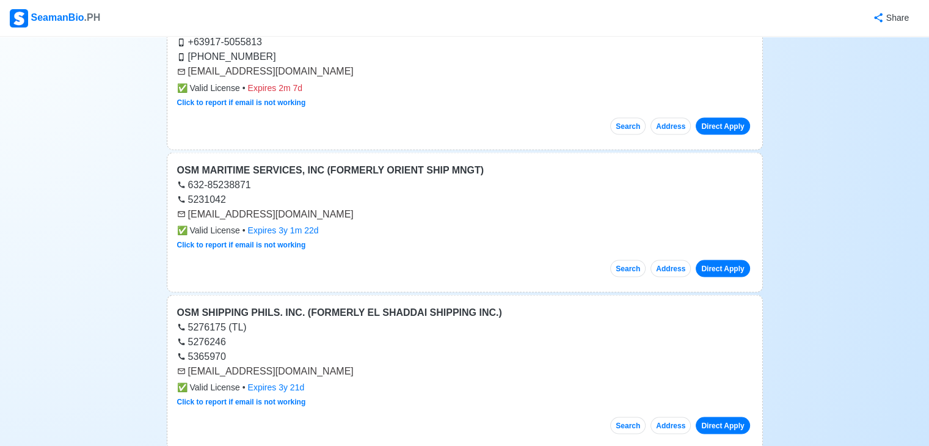
scroll to position [16575, 0]
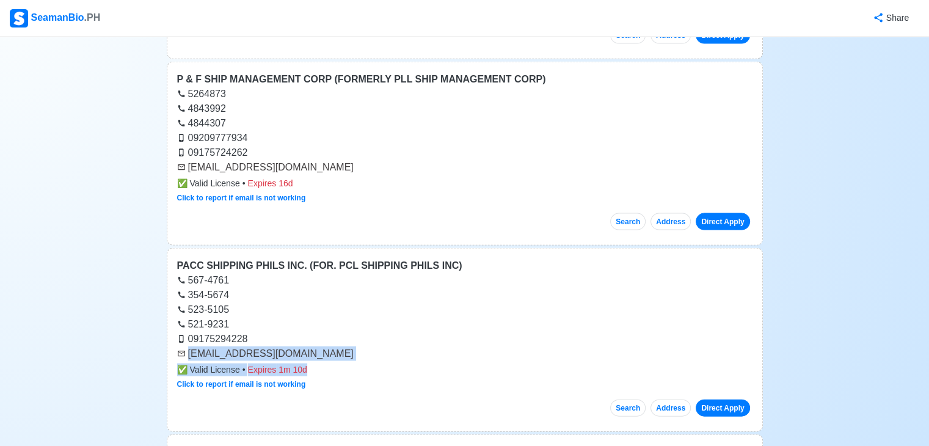
drag, startPoint x: 189, startPoint y: 282, endPoint x: 351, endPoint y: 289, distance: 162.1
click at [350, 291] on div "PACC SHIPPING PHILS INC. (FOR. PCL SHIPPING PHILS INC) 567-4761 354-5674 523-51…" at bounding box center [465, 340] width 596 height 184
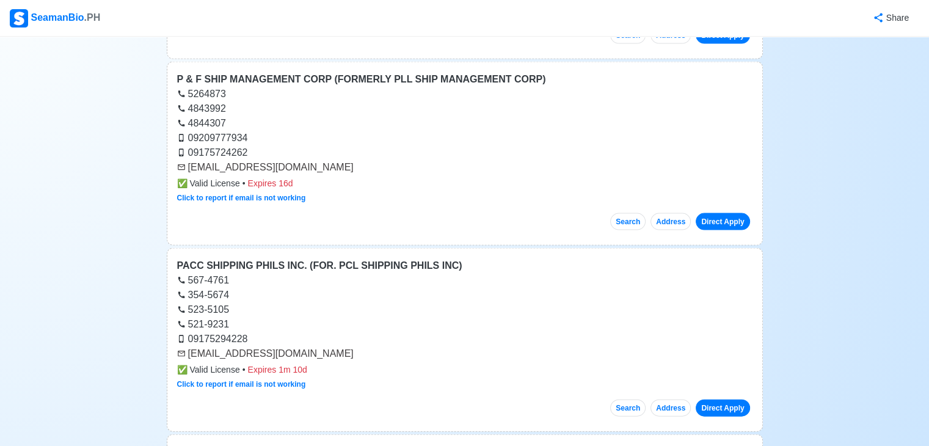
click at [340, 379] on div "Click to report if email is not working" at bounding box center [465, 384] width 576 height 11
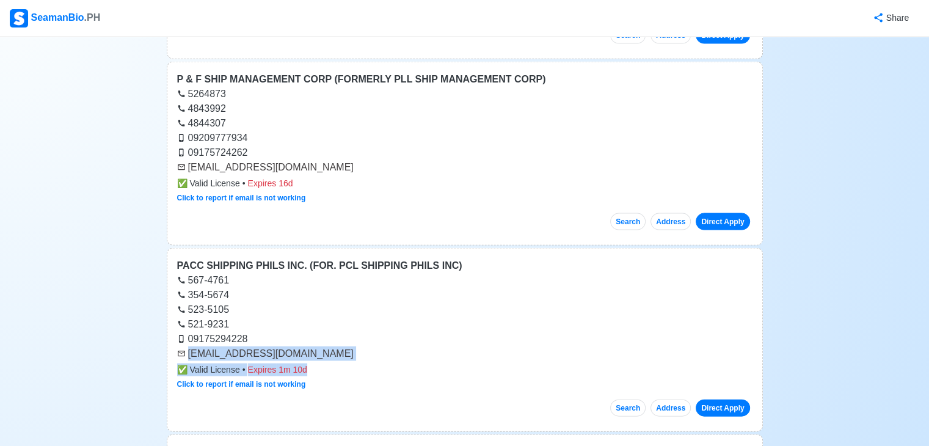
drag, startPoint x: 186, startPoint y: 281, endPoint x: 351, endPoint y: 293, distance: 165.4
click at [350, 295] on div "PACC SHIPPING PHILS INC. (FOR. PCL SHIPPING PHILS INC) 567-4761 354-5674 523-51…" at bounding box center [465, 340] width 596 height 184
click at [386, 305] on div "PACC SHIPPING PHILS INC. (FOR. PCL SHIPPING PHILS INC) 567-4761 354-5674 523-51…" at bounding box center [465, 340] width 596 height 184
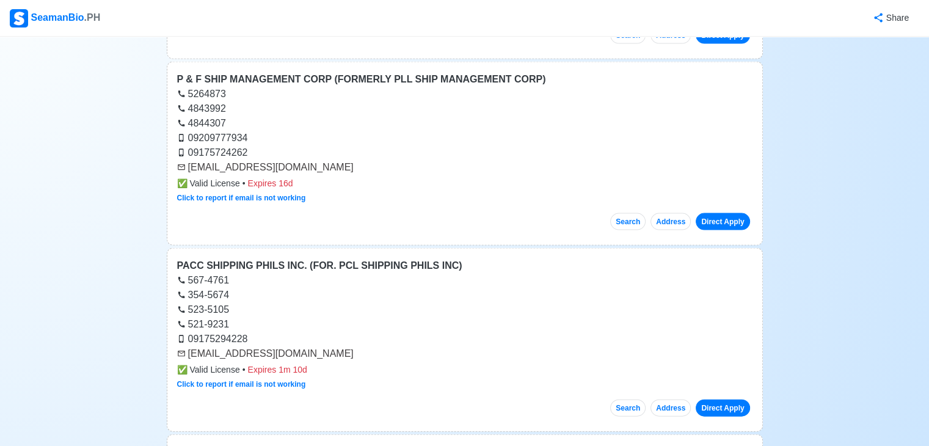
drag, startPoint x: 189, startPoint y: 284, endPoint x: 359, endPoint y: 284, distance: 170.5
click at [359, 346] on div "[EMAIL_ADDRESS][DOMAIN_NAME]" at bounding box center [465, 353] width 576 height 15
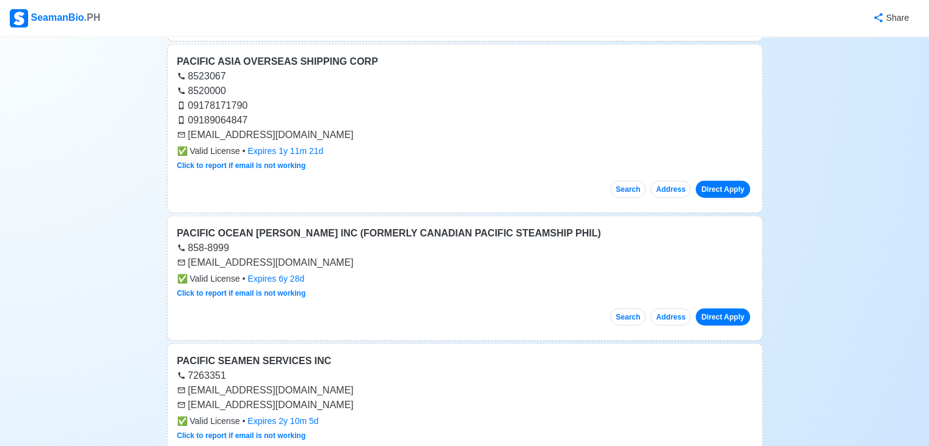
scroll to position [17355, 0]
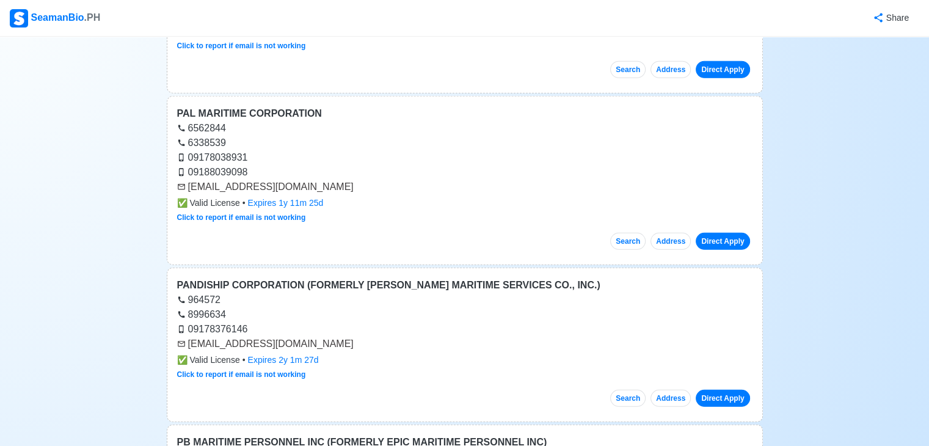
drag, startPoint x: 189, startPoint y: 269, endPoint x: 332, endPoint y: 272, distance: 143.0
click at [332, 337] on div "[EMAIL_ADDRESS][DOMAIN_NAME]" at bounding box center [465, 344] width 576 height 15
